Goal: Information Seeking & Learning: Learn about a topic

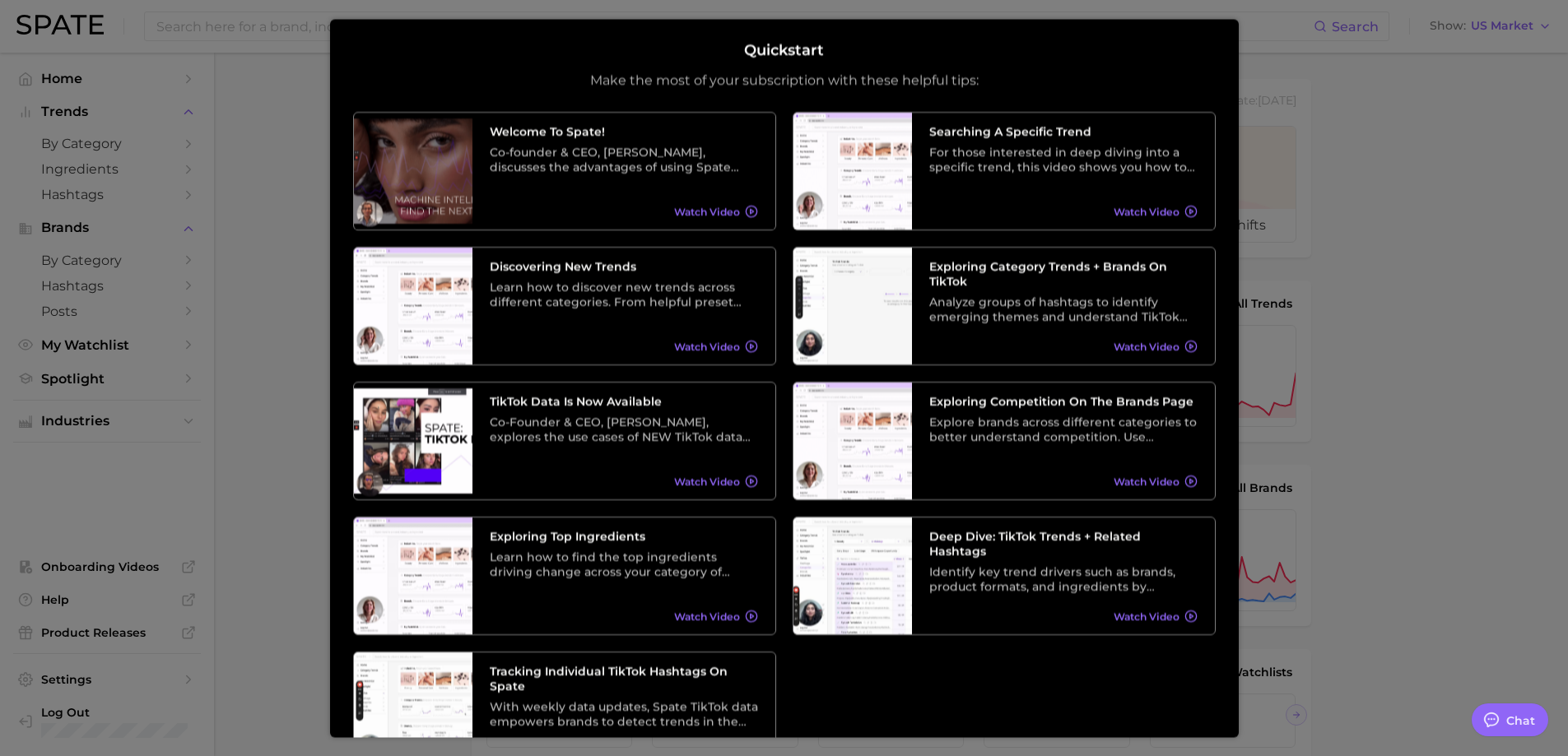
click at [1404, 151] on div at bounding box center [784, 680] width 1568 height 1360
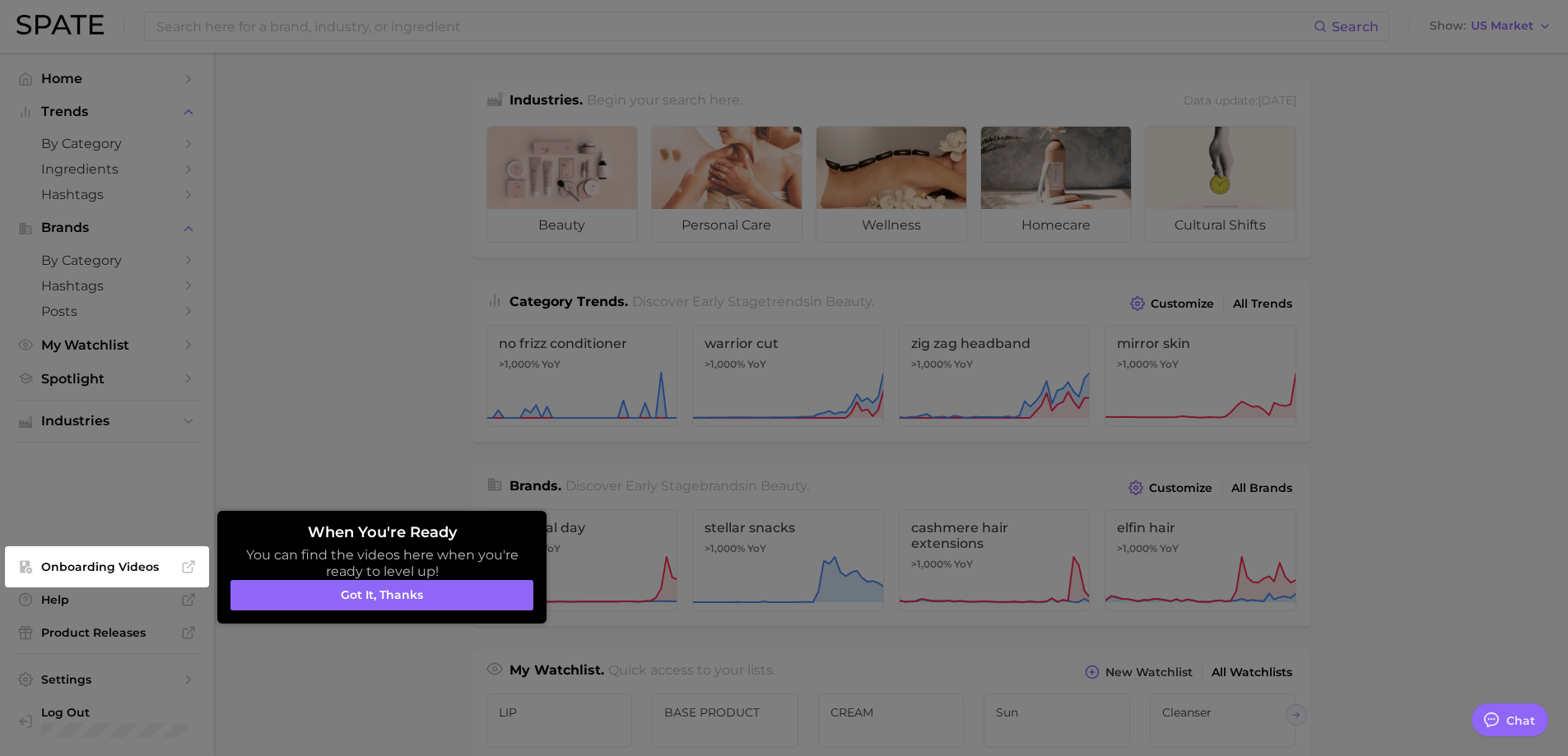
click at [1414, 179] on div at bounding box center [784, 675] width 1568 height 1350
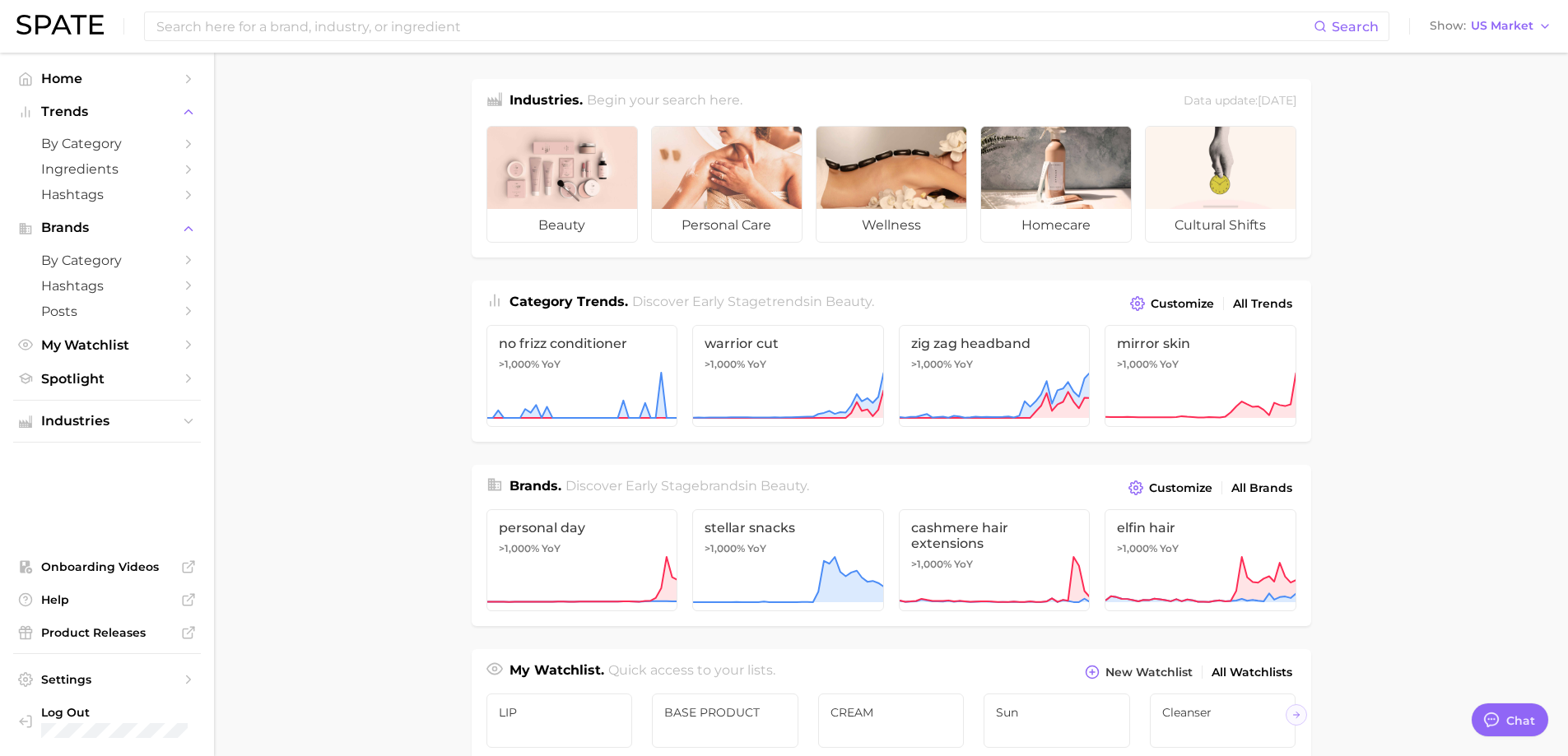
drag, startPoint x: 265, startPoint y: 316, endPoint x: 1415, endPoint y: 142, distance: 1163.1
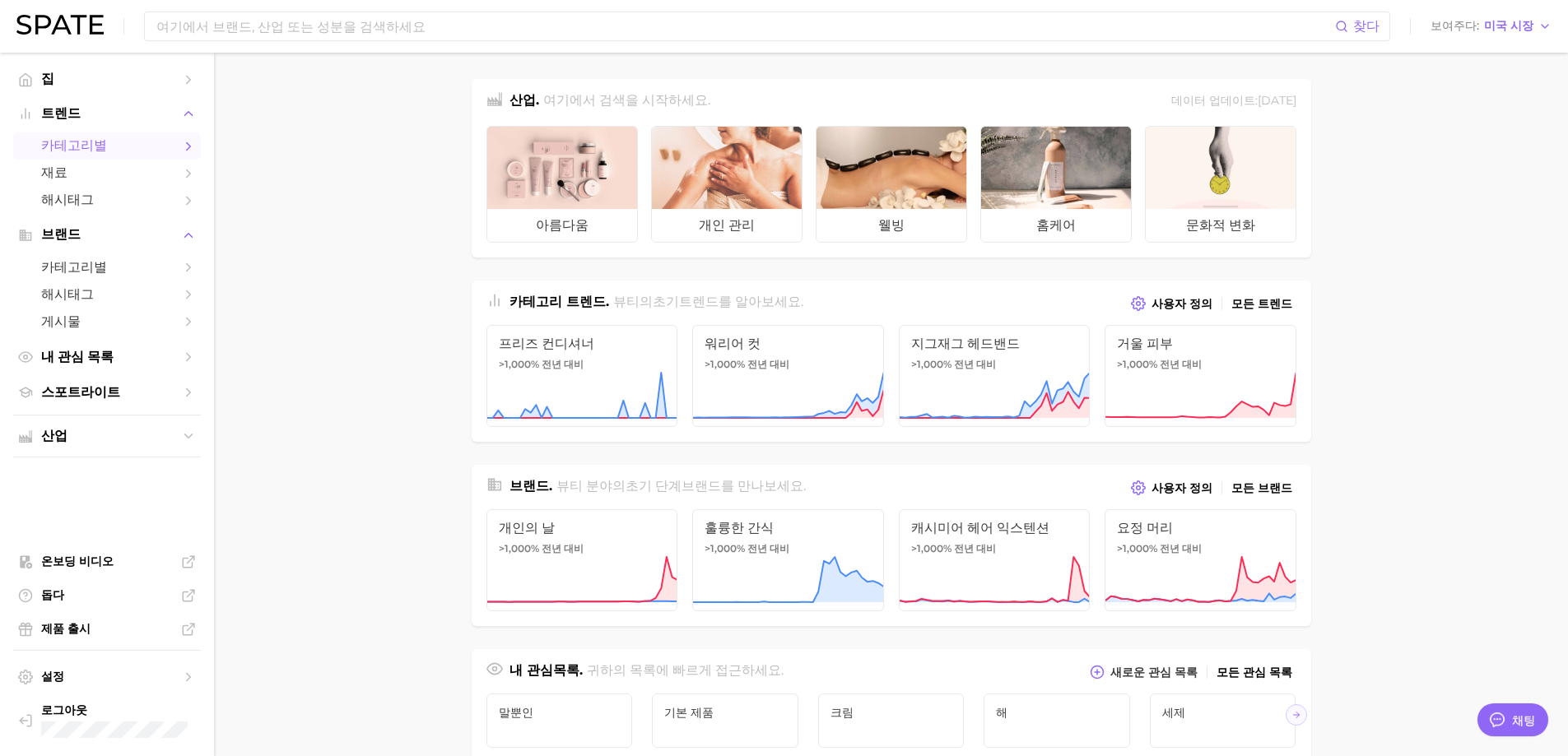
click at [103, 142] on span "카테고리별" at bounding box center [106, 146] width 131 height 18
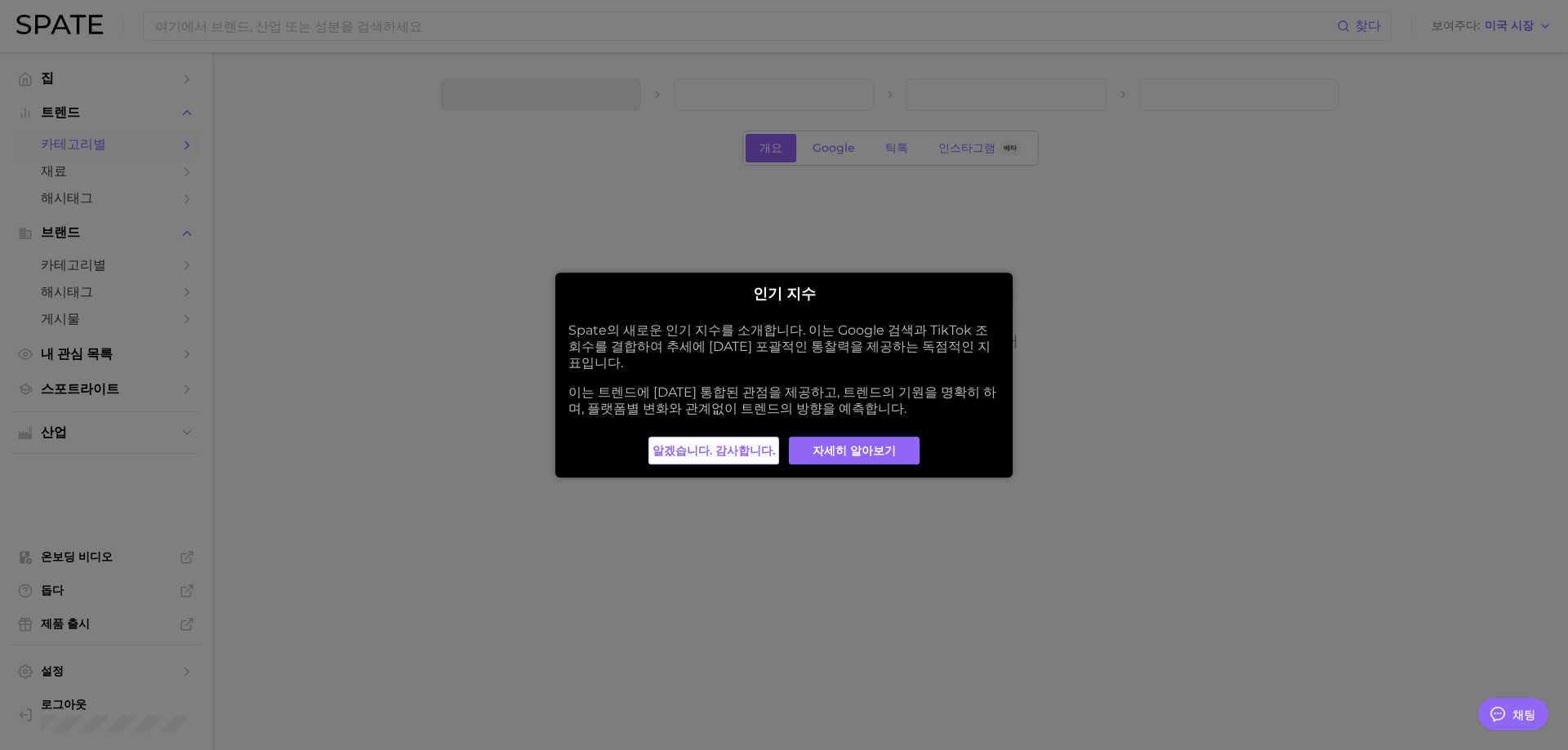
click at [718, 443] on font "알겠습니다. 감사합니다." at bounding box center [713, 451] width 123 height 15
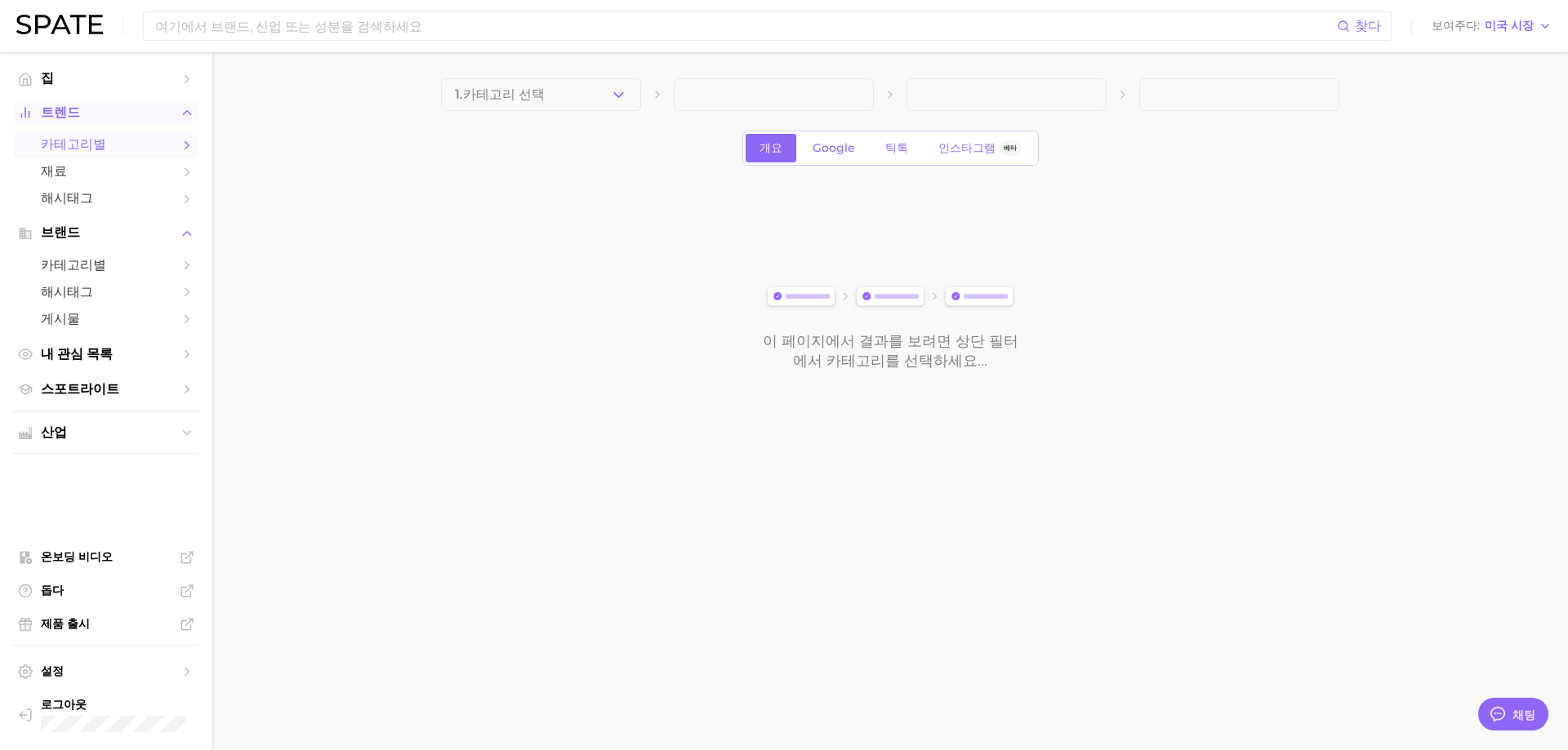
click at [120, 120] on span "트렌드" at bounding box center [105, 113] width 130 height 15
click at [113, 117] on span "트렌드" at bounding box center [105, 113] width 130 height 15
drag, startPoint x: 243, startPoint y: 212, endPoint x: 110, endPoint y: 201, distance: 133.5
click at [110, 201] on span "Hashtags" at bounding box center [105, 194] width 130 height 16
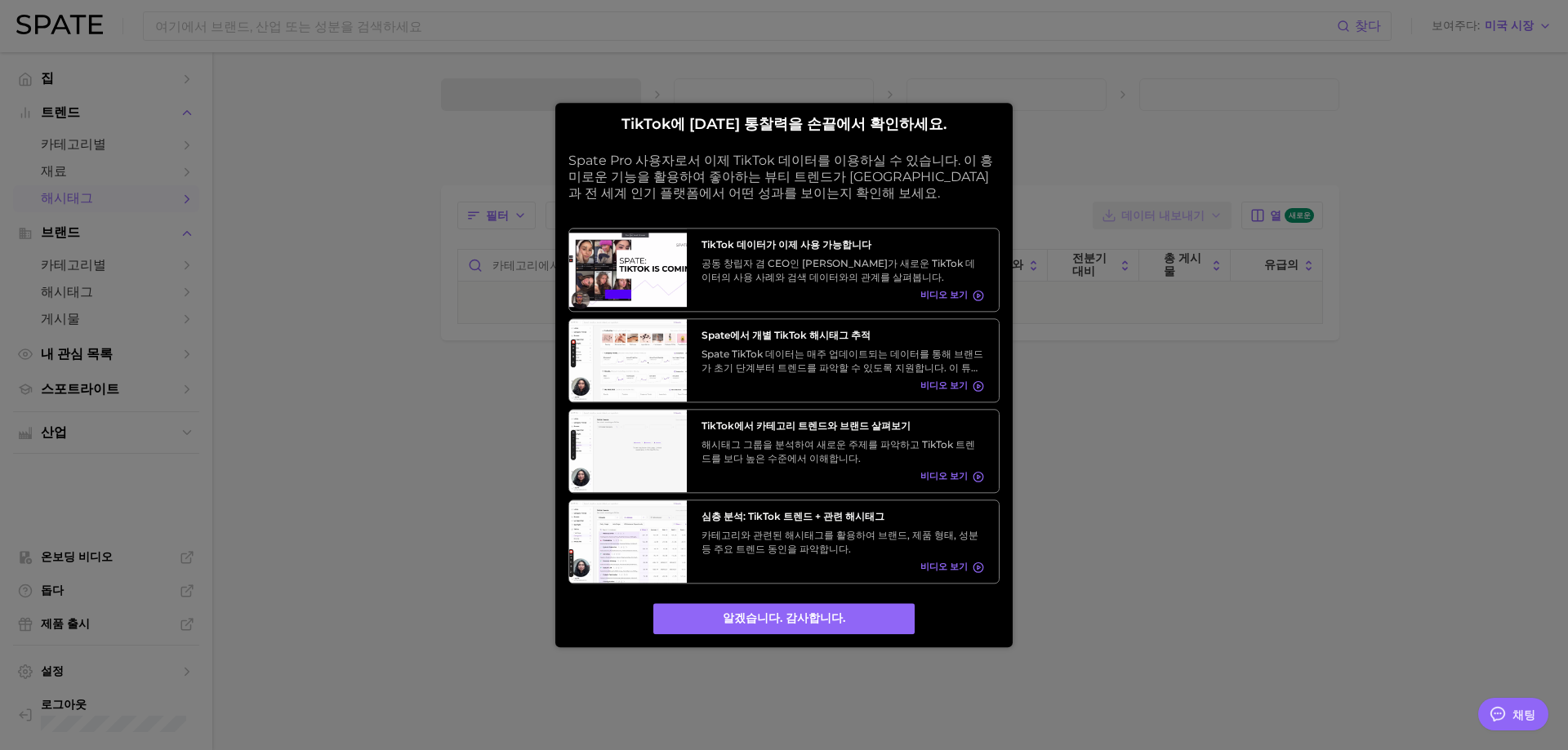
click at [1326, 252] on div at bounding box center [784, 375] width 1568 height 750
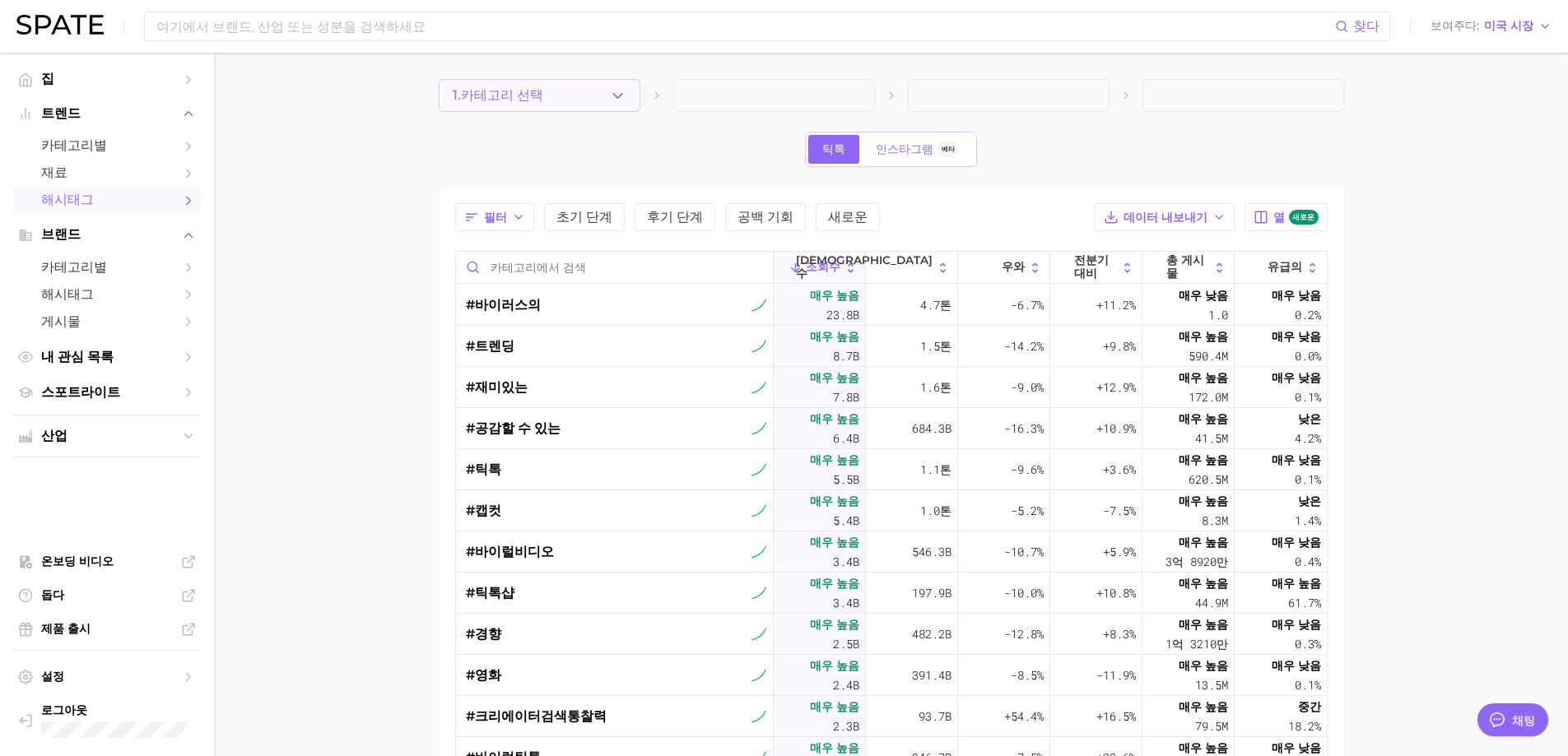
click at [549, 111] on button "1. 카테고리 선택" at bounding box center [539, 95] width 202 height 33
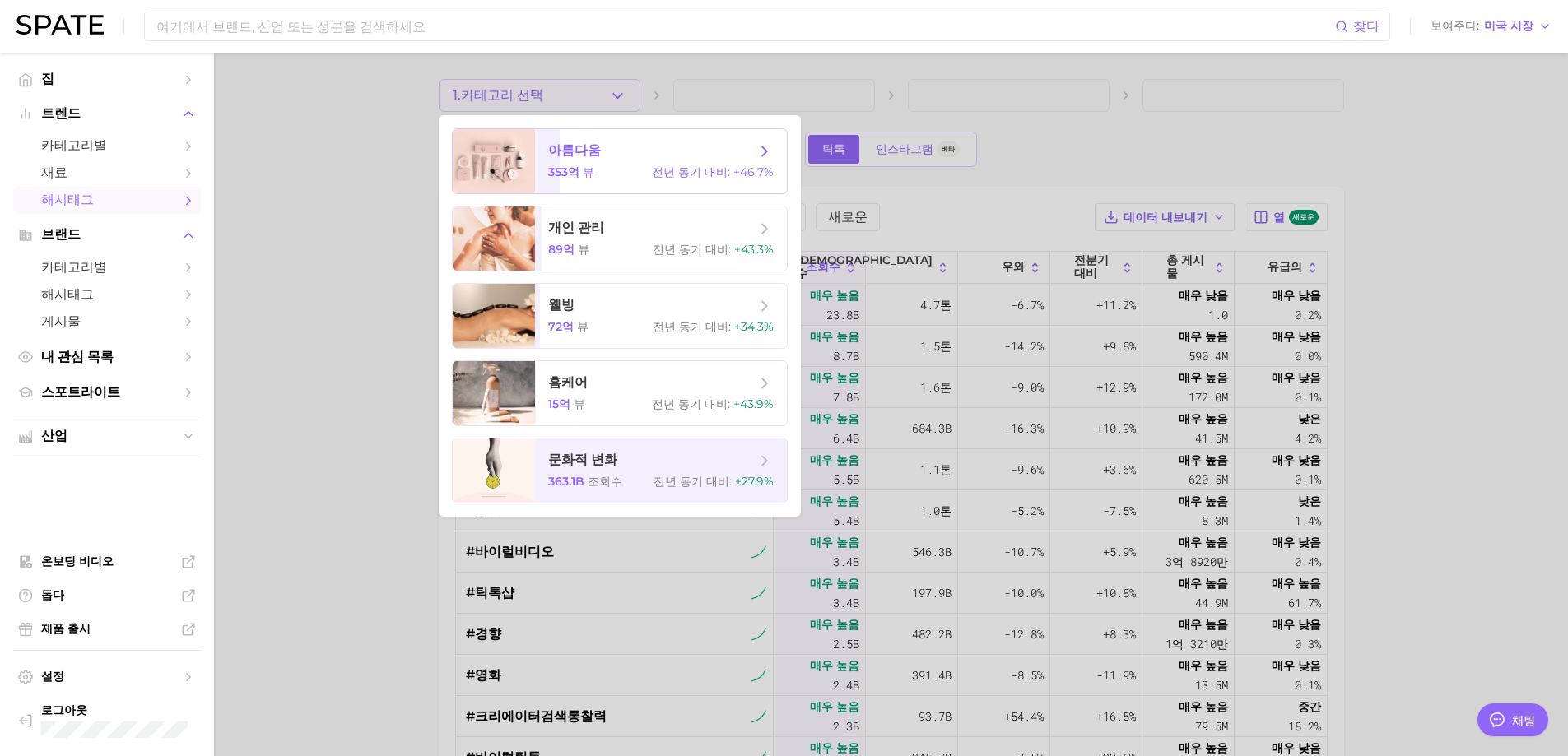
click at [518, 175] on div at bounding box center [493, 161] width 82 height 64
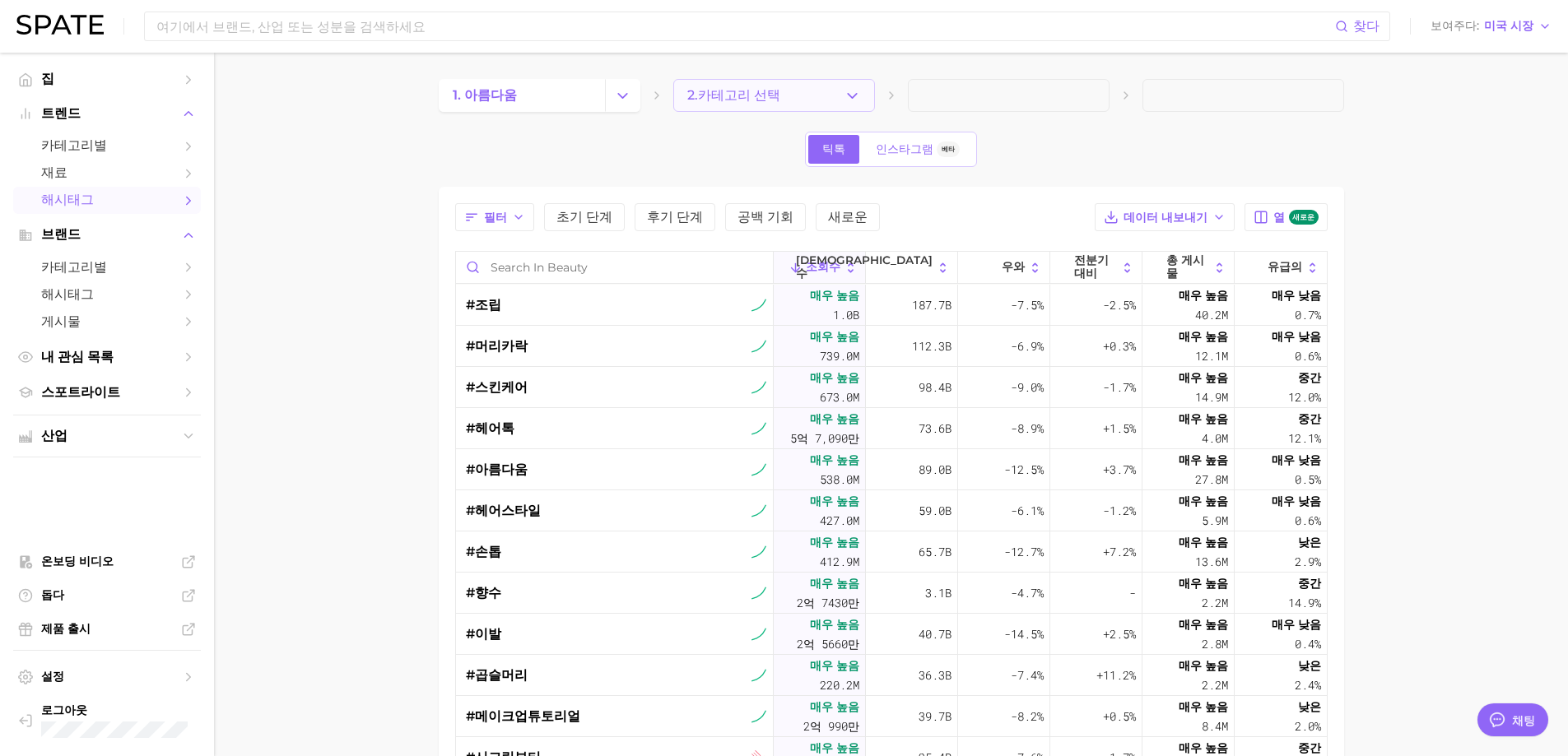
click at [814, 104] on button "2. 카테고리 선택" at bounding box center [774, 95] width 202 height 33
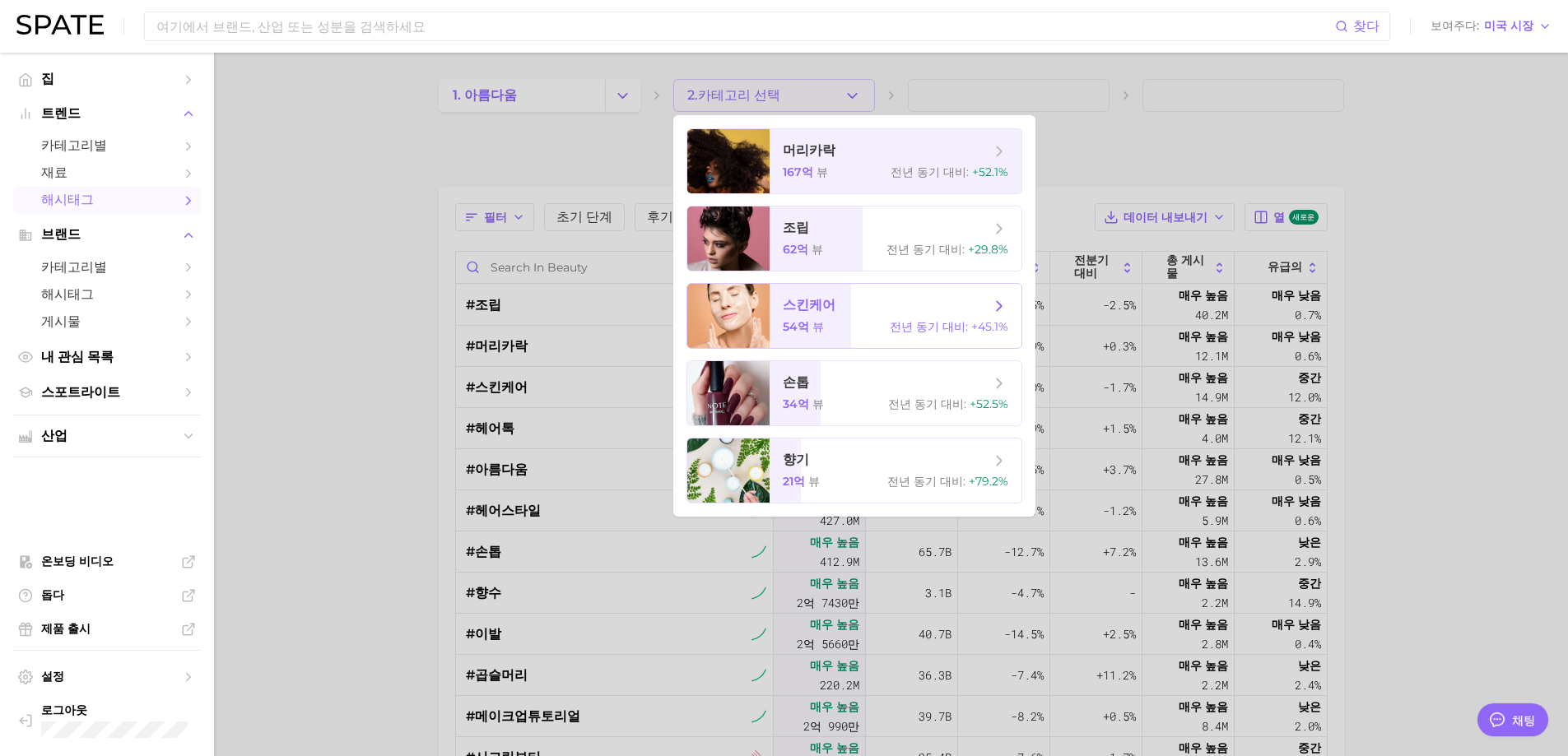
click at [843, 321] on div "54억 뷰 전년 동기 대비 : +45.1%" at bounding box center [896, 327] width 225 height 16
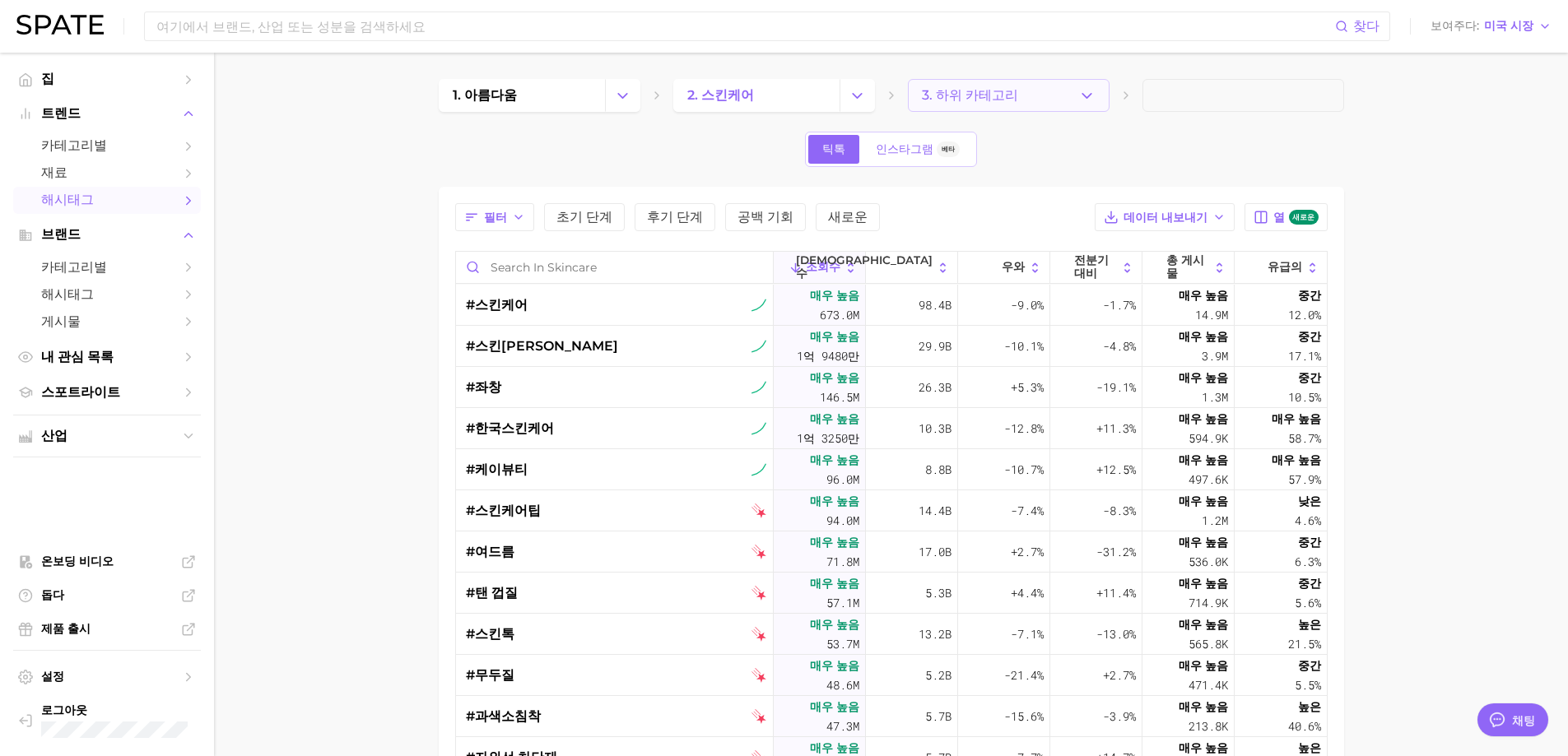
click at [1086, 99] on icon "button" at bounding box center [1087, 96] width 18 height 18
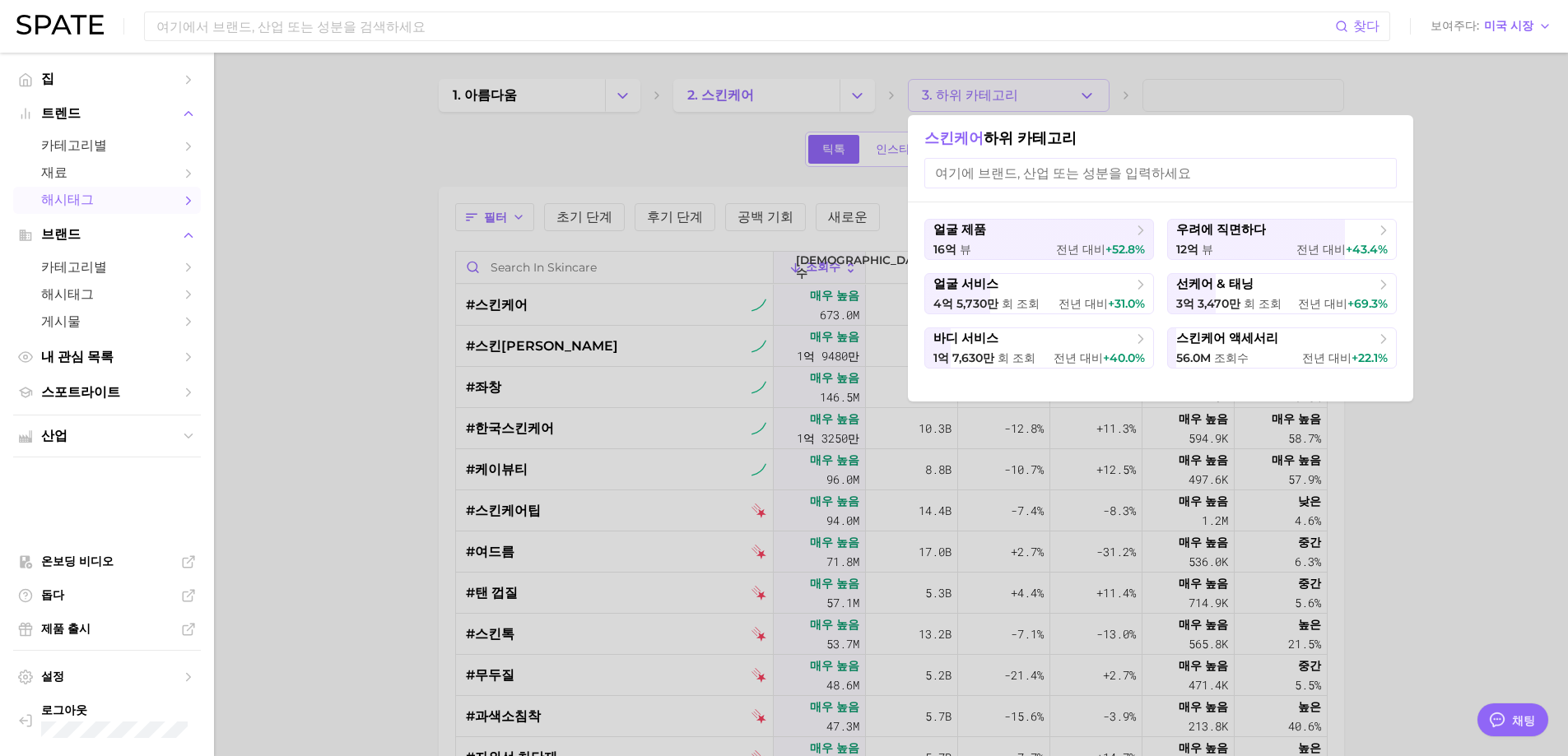
click at [1547, 223] on div at bounding box center [784, 378] width 1568 height 756
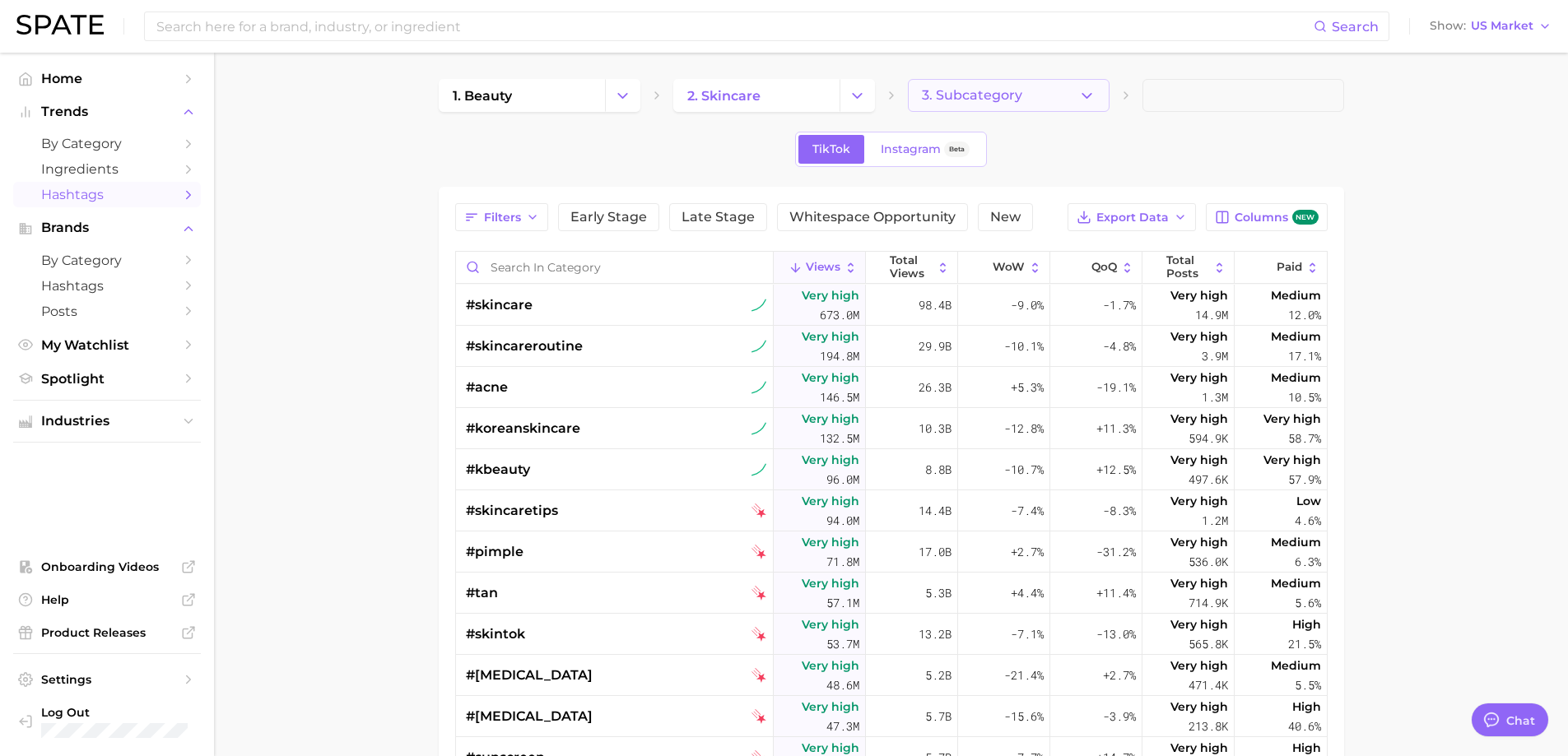
click at [1009, 104] on button "3. Subcategory" at bounding box center [1008, 95] width 202 height 33
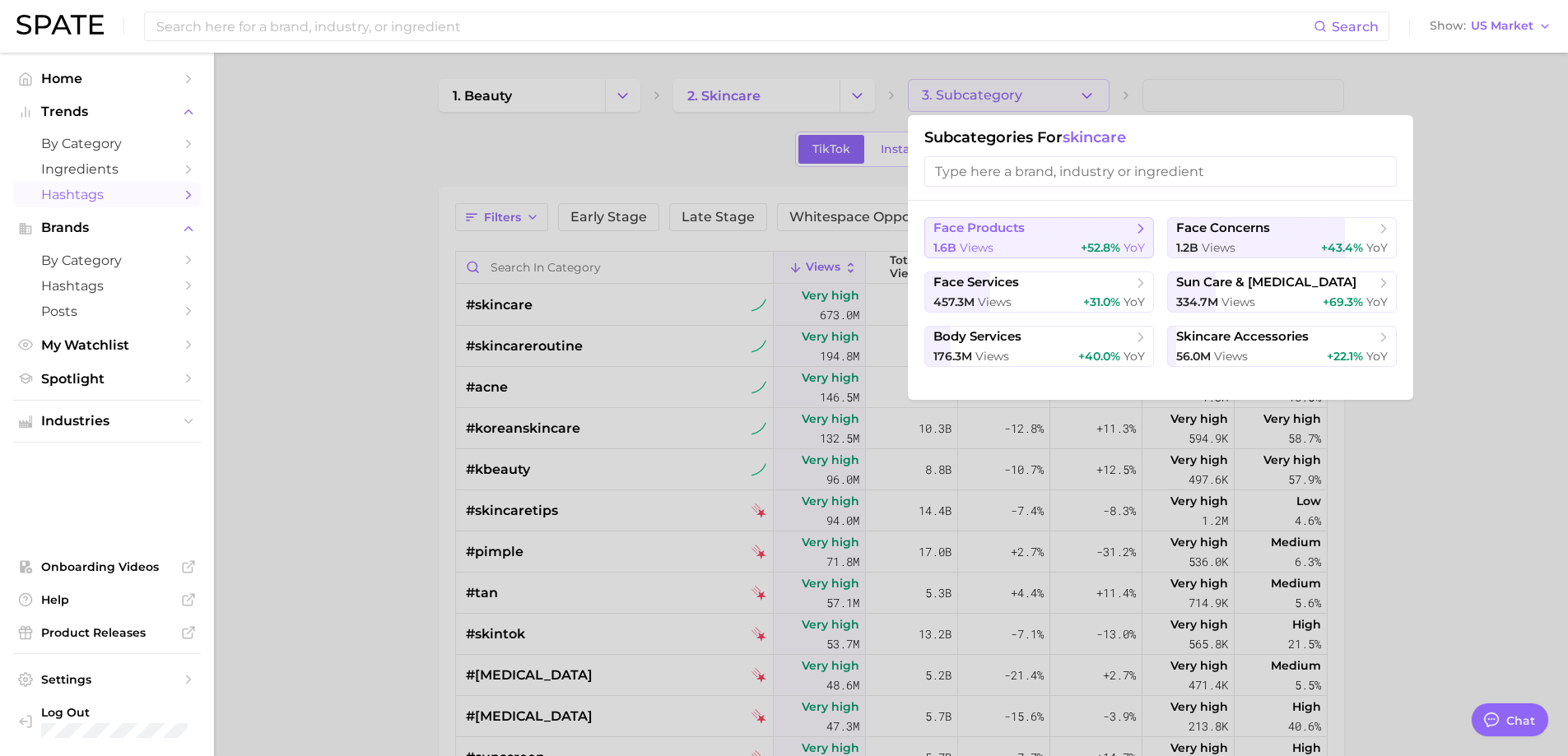
click at [1062, 229] on span "face products" at bounding box center [1033, 229] width 200 height 17
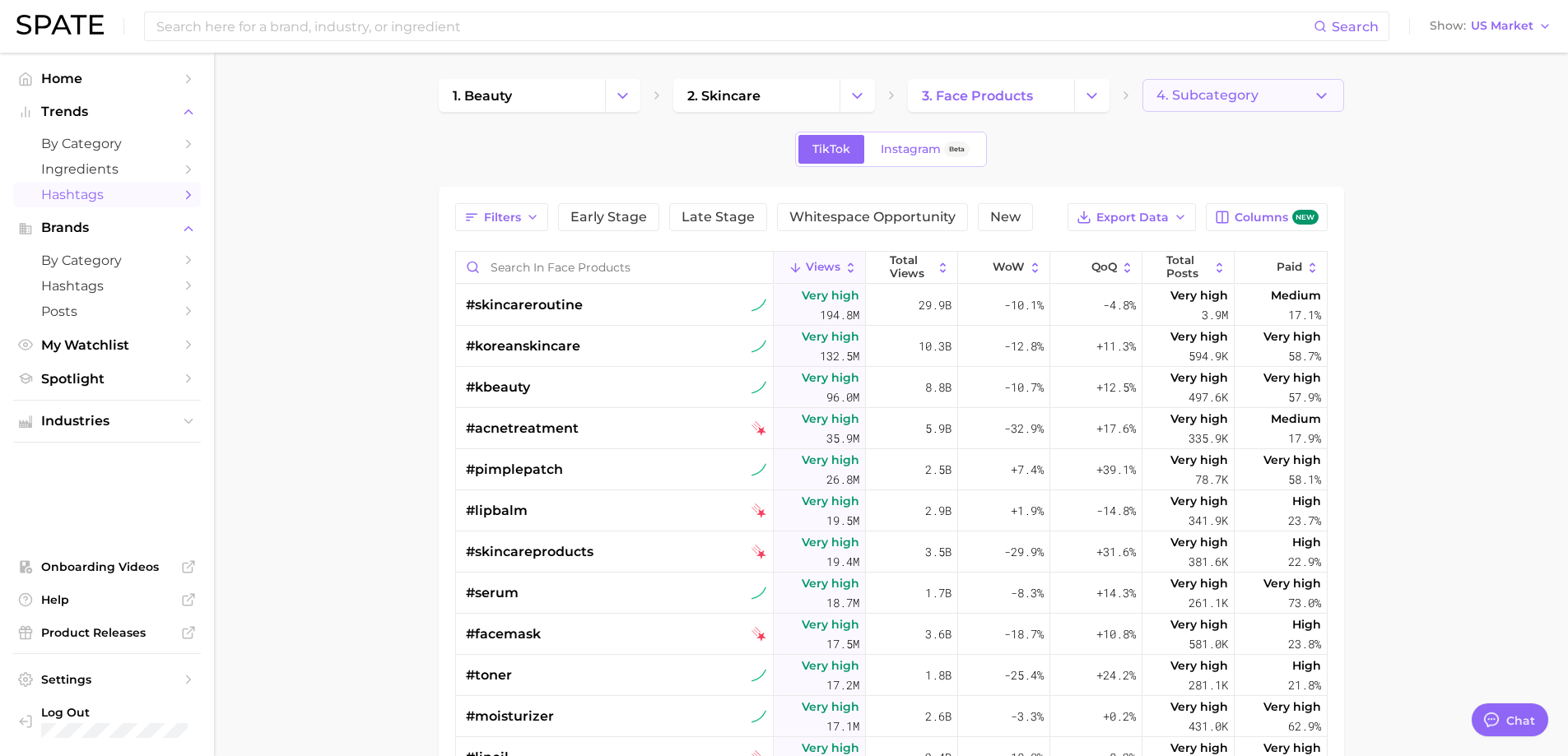
click at [1237, 104] on button "4. Subcategory" at bounding box center [1243, 95] width 202 height 33
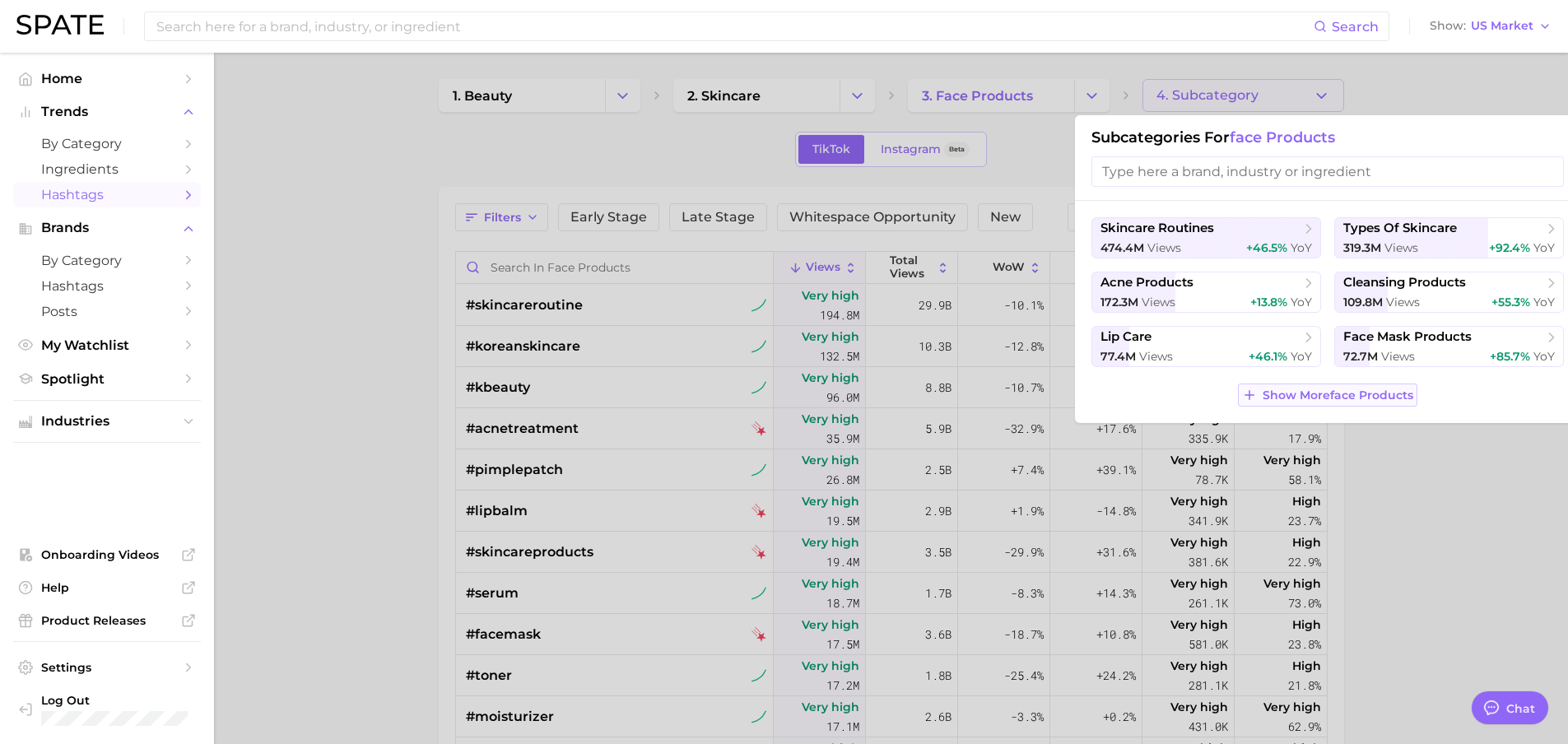
click at [1327, 390] on span "Show More face products" at bounding box center [1338, 395] width 151 height 14
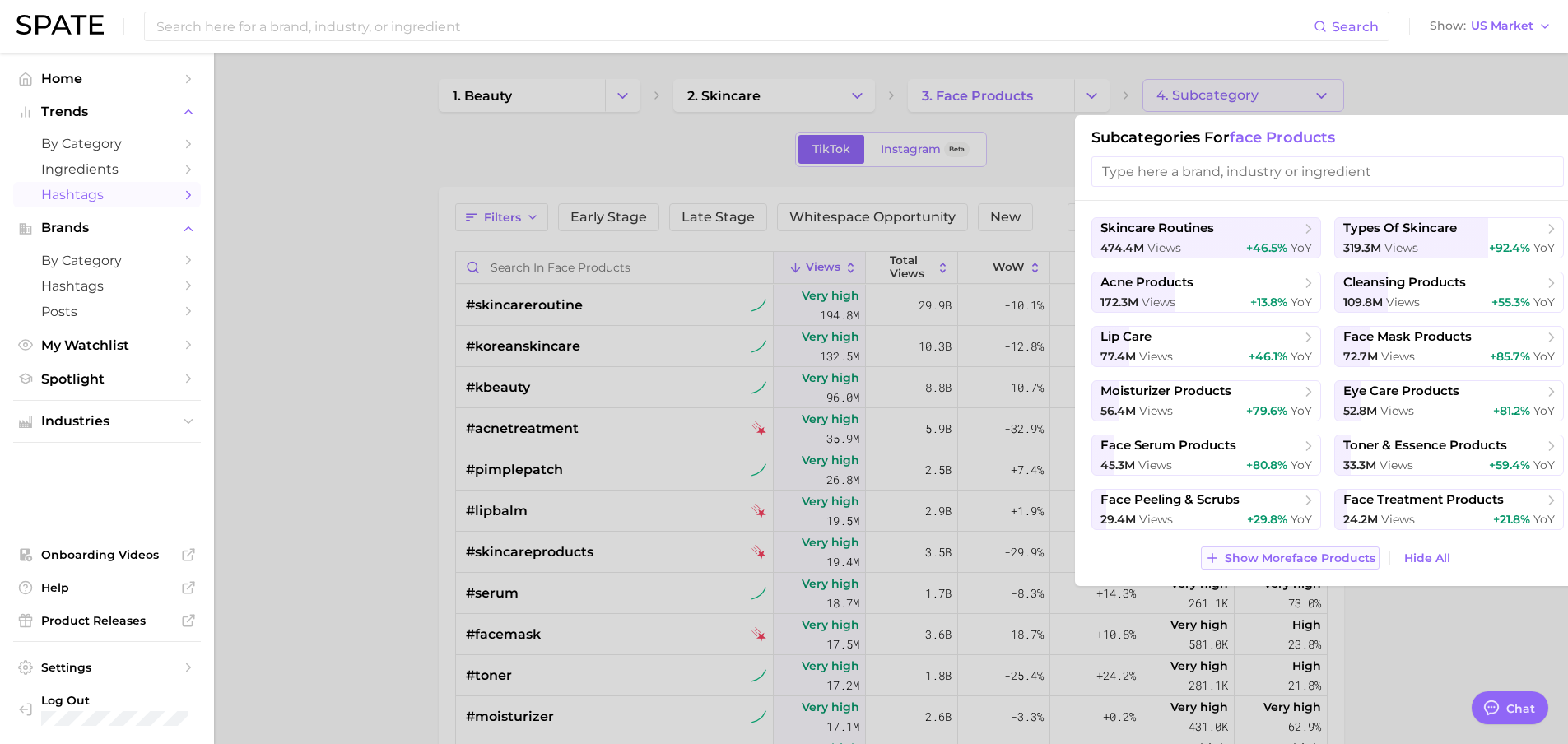
click at [1331, 560] on span "Show More face products" at bounding box center [1300, 558] width 151 height 14
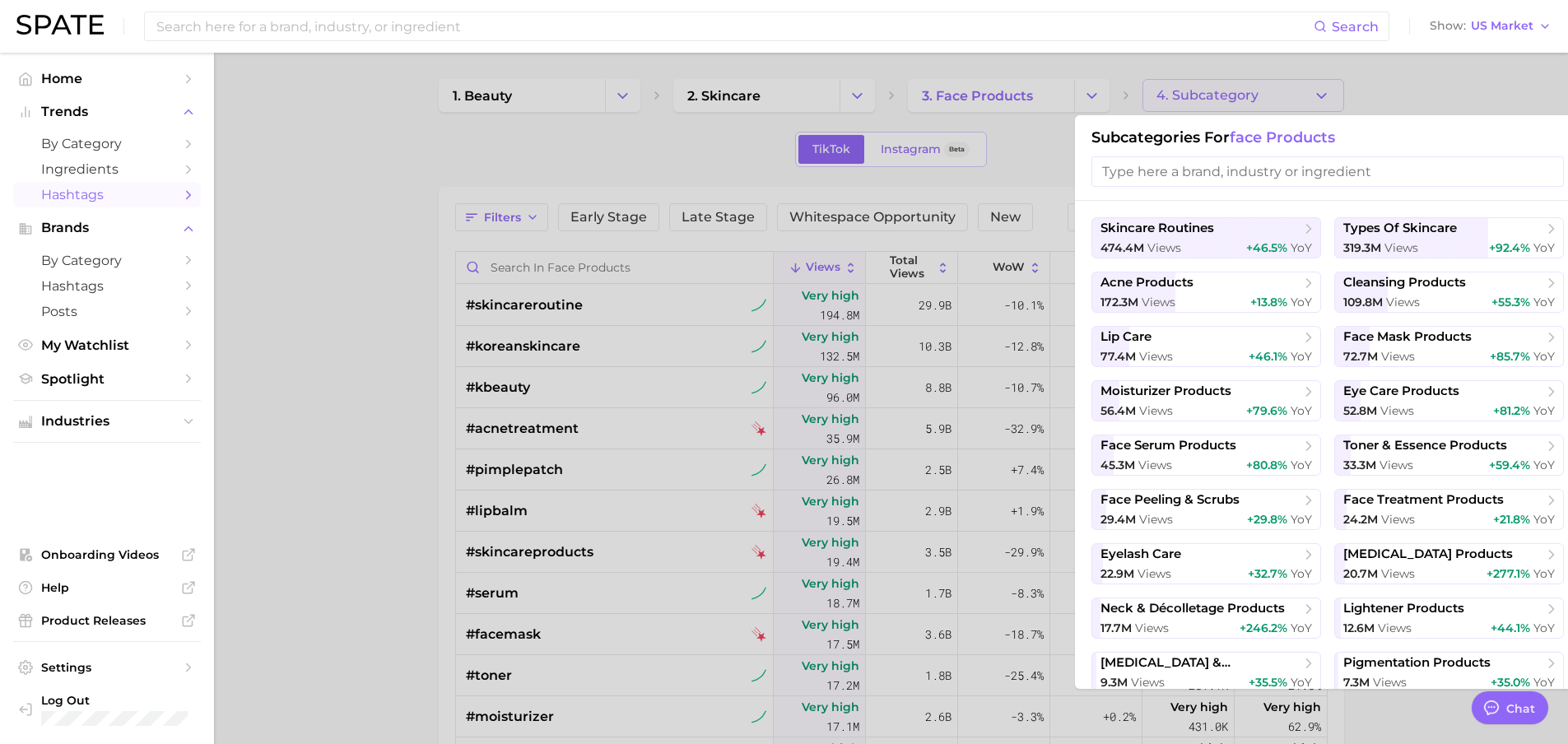
scroll to position [61, 0]
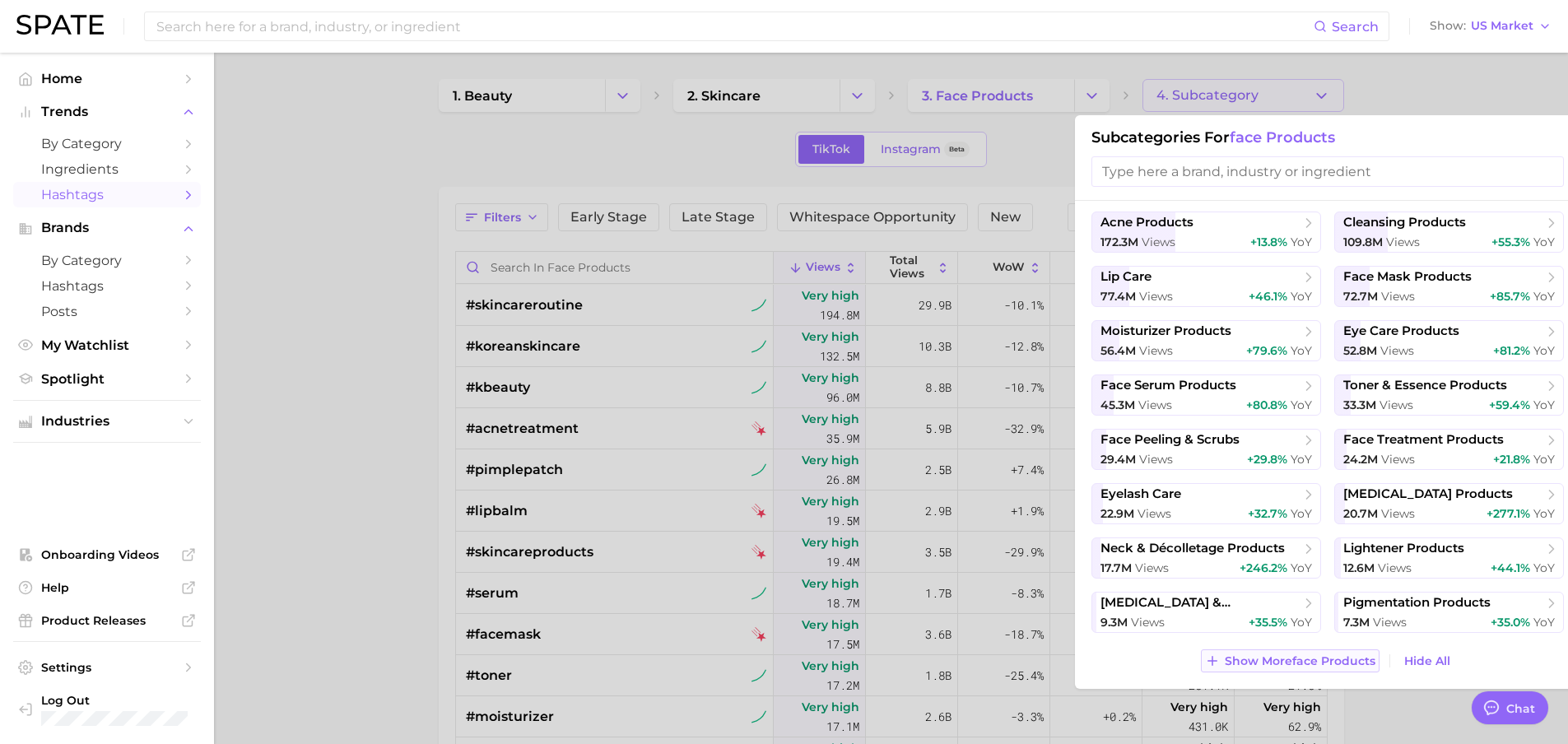
click at [1282, 662] on span "Show More face products" at bounding box center [1300, 661] width 151 height 14
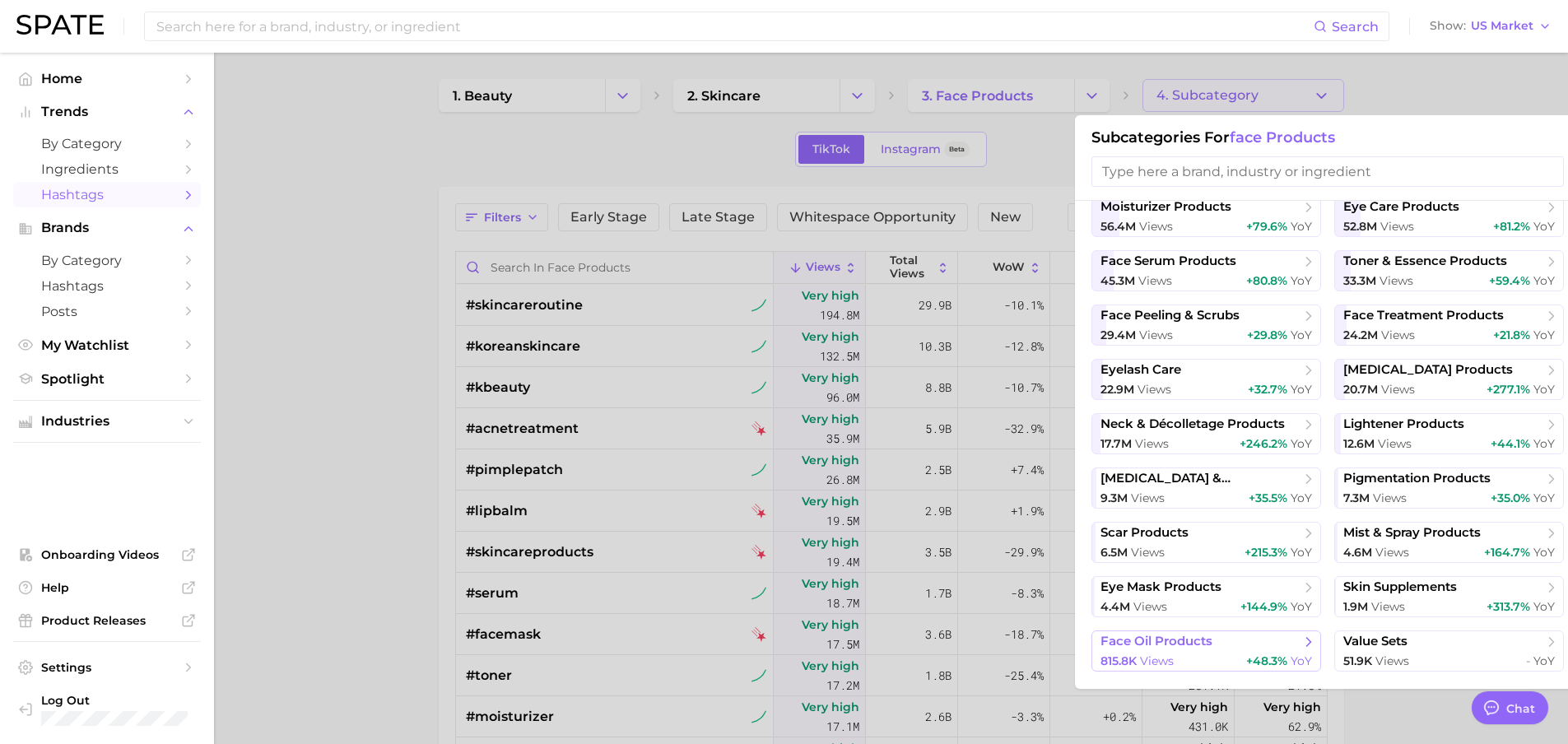
scroll to position [223, 0]
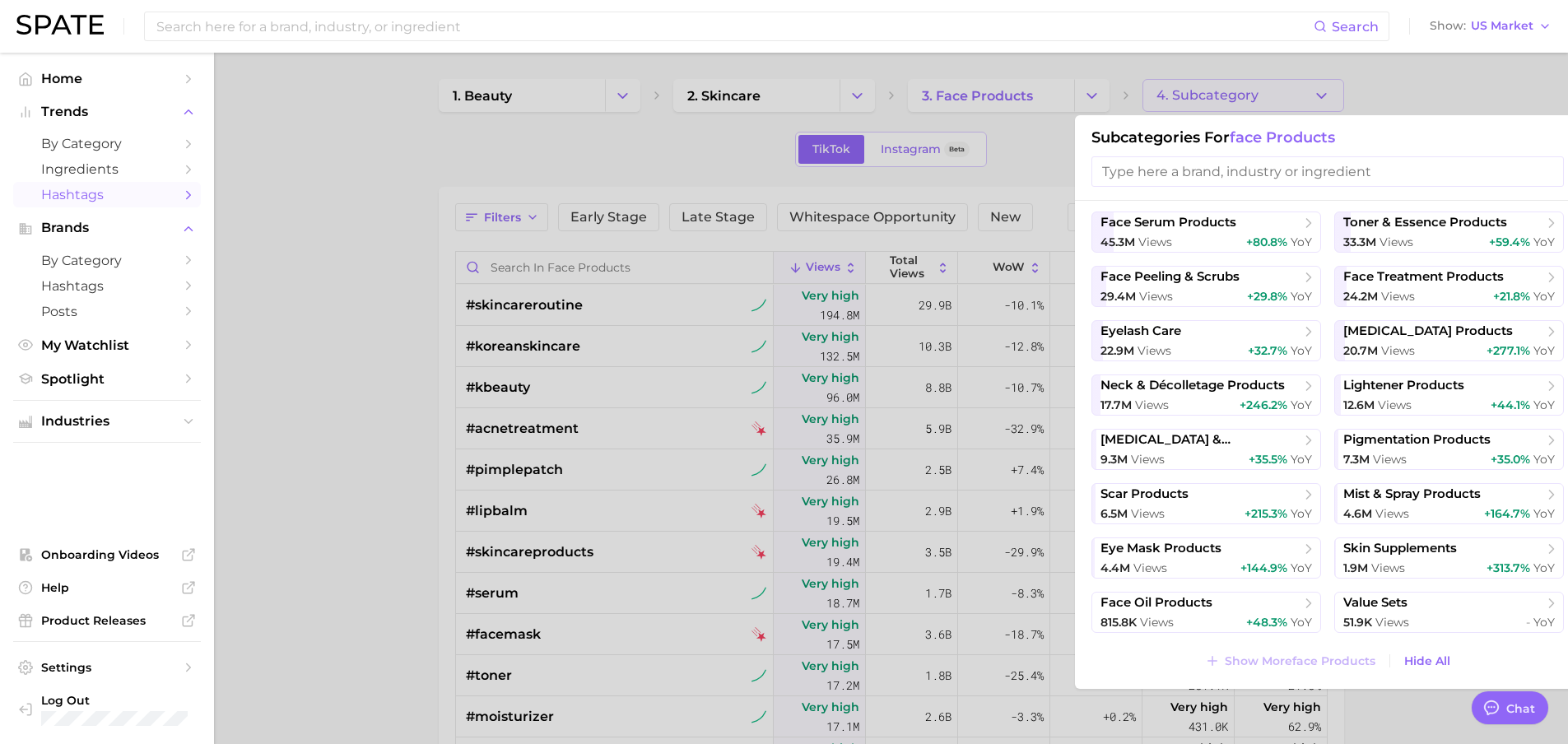
type textarea "x"
